Goal: Transaction & Acquisition: Purchase product/service

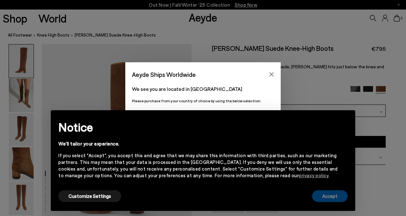
click at [327, 199] on button "Accept" at bounding box center [330, 196] width 36 height 12
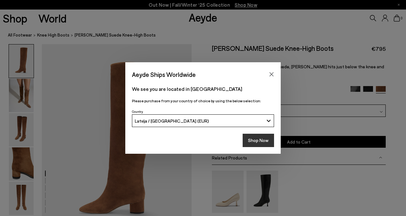
click at [267, 142] on button "Shop Now" at bounding box center [258, 139] width 31 height 13
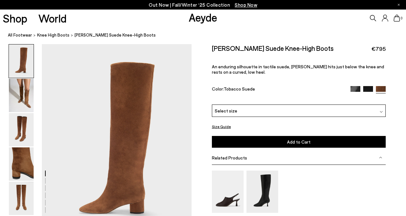
click at [264, 110] on div "Select size" at bounding box center [299, 110] width 174 height 12
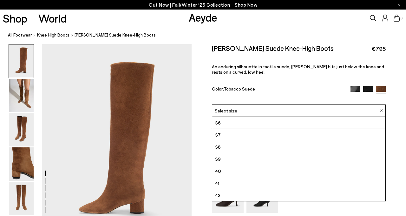
click at [264, 110] on div "Select size" at bounding box center [299, 110] width 174 height 12
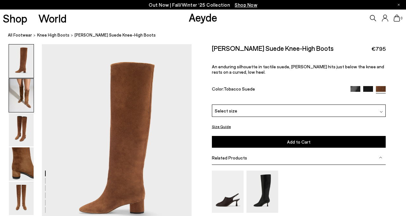
click at [28, 98] on img at bounding box center [21, 95] width 25 height 33
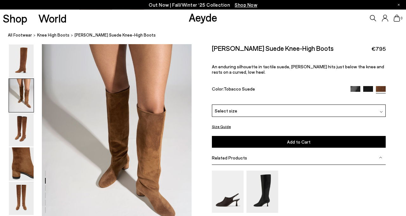
scroll to position [201, 0]
click at [25, 126] on img at bounding box center [21, 129] width 25 height 33
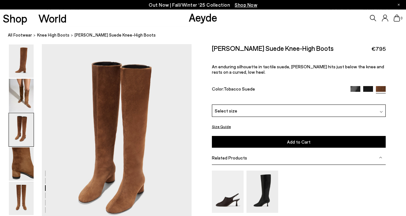
scroll to position [401, 0]
click at [19, 160] on img at bounding box center [21, 163] width 25 height 33
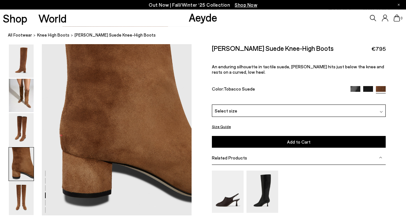
scroll to position [630, 0]
click at [25, 190] on img at bounding box center [21, 197] width 25 height 33
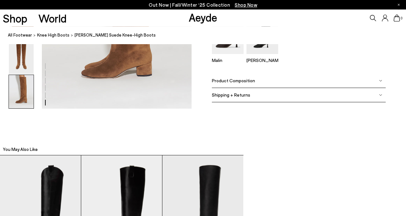
scroll to position [1139, 0]
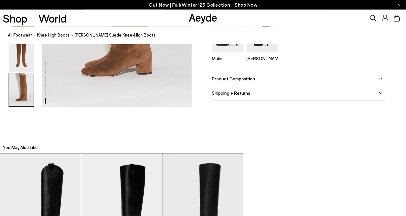
click at [380, 81] on div "Product Composition" at bounding box center [299, 79] width 174 height 14
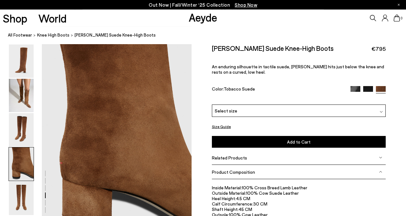
scroll to position [600, 0]
